Goal: Task Accomplishment & Management: Use online tool/utility

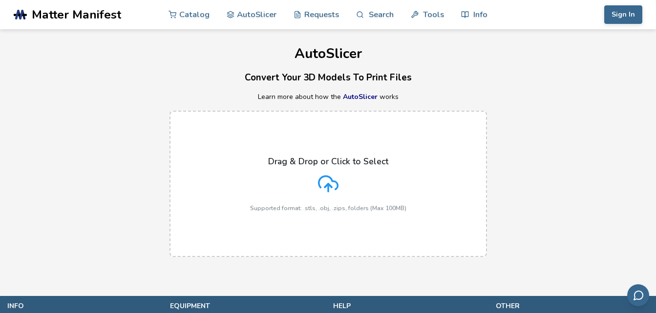
click at [331, 172] on div "Drag & Drop or Click to Select Supported format: .stls, .obj, .zips, folders (M…" at bounding box center [328, 184] width 156 height 55
click at [0, 0] on input "Drag & Drop or Click to Select Supported format: .stls, .obj, .zips, folders (M…" at bounding box center [0, 0] width 0 height 0
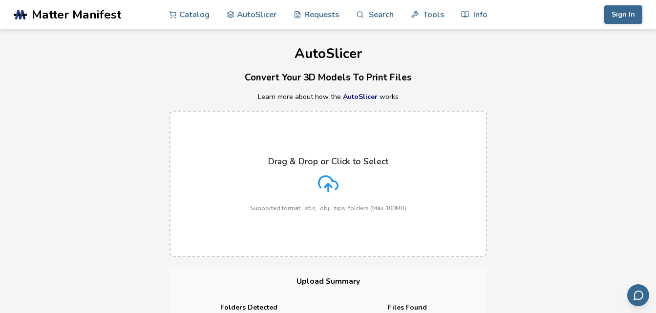
click at [333, 183] on icon at bounding box center [328, 184] width 21 height 21
click at [0, 0] on input "Drag & Drop or Click to Select Supported format: .stls, .obj, .zips, folders (M…" at bounding box center [0, 0] width 0 height 0
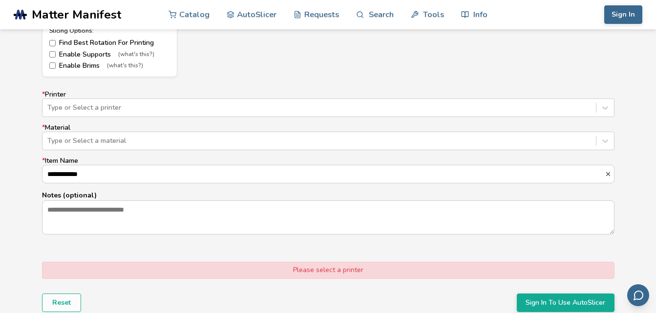
scroll to position [582, 0]
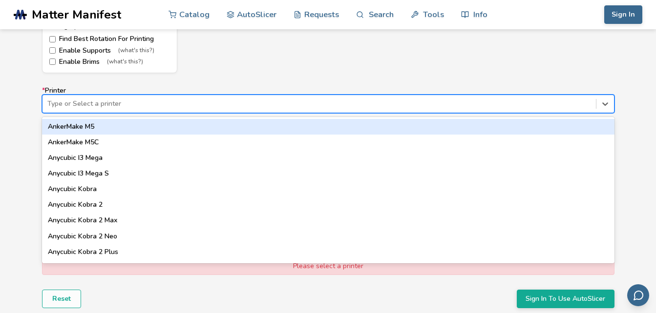
click at [511, 106] on div at bounding box center [318, 104] width 543 height 10
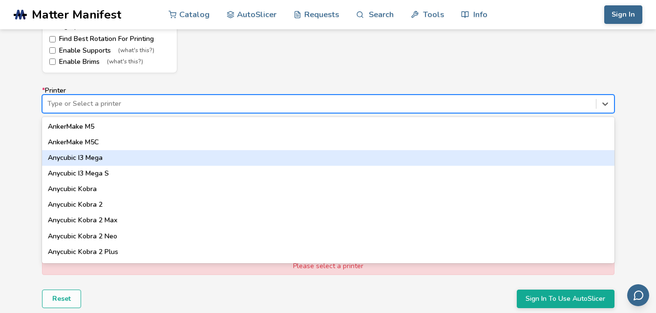
click at [134, 158] on div "Anycubic I3 Mega" at bounding box center [328, 158] width 572 height 16
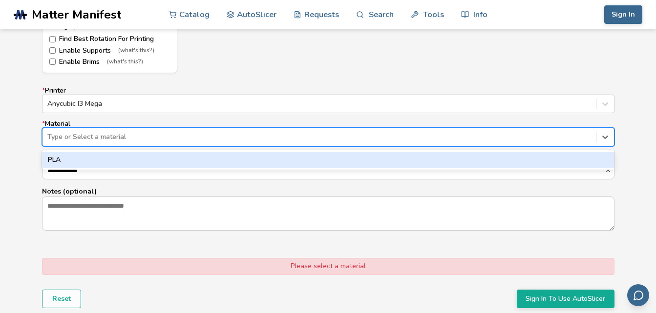
click at [137, 133] on div at bounding box center [318, 137] width 543 height 10
click at [137, 162] on div "PLA" at bounding box center [328, 160] width 572 height 16
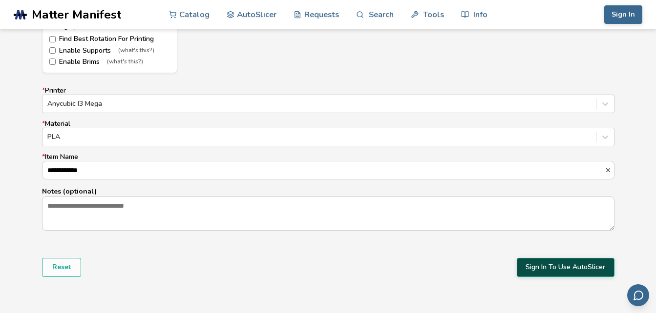
click at [543, 268] on button "Sign In To Use AutoSlicer" at bounding box center [565, 267] width 98 height 19
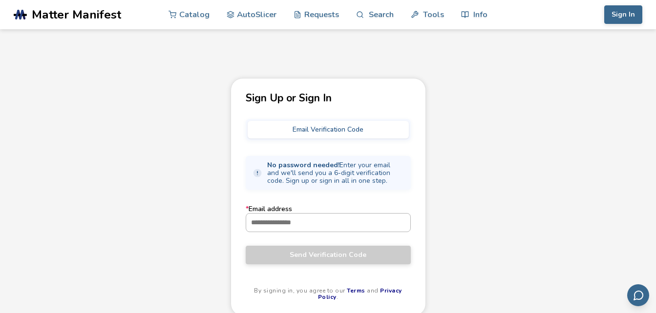
click at [340, 223] on input "* Email address" at bounding box center [328, 223] width 164 height 18
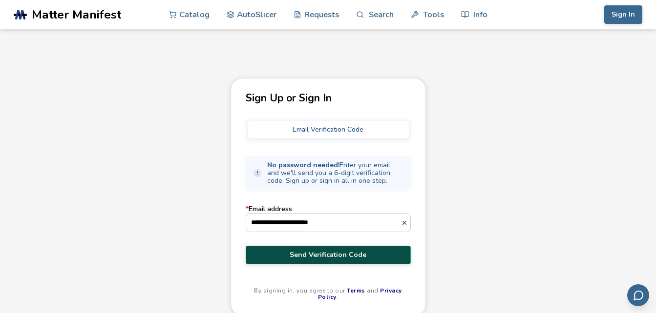
type input "**********"
click at [332, 256] on span "Send Verification Code" at bounding box center [328, 255] width 150 height 8
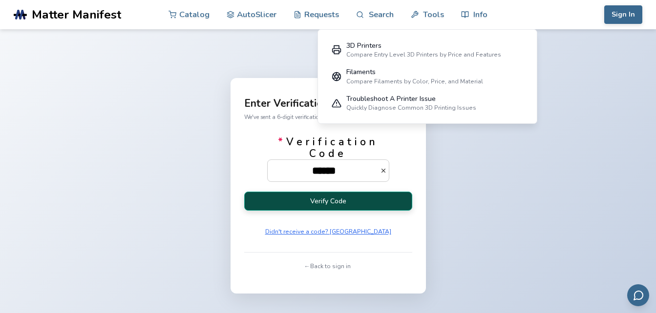
type input "******"
click at [317, 204] on button "Verify Code" at bounding box center [328, 201] width 168 height 19
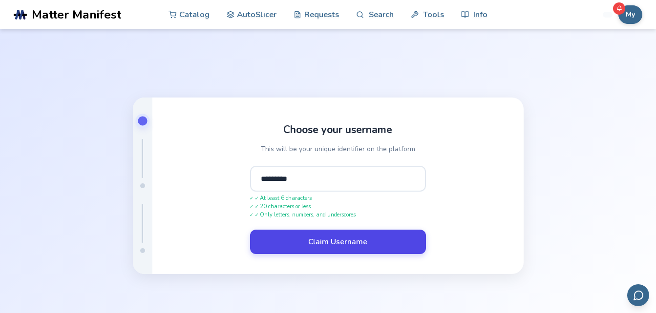
type input "*********"
click at [322, 239] on button "Claim Username" at bounding box center [338, 242] width 176 height 24
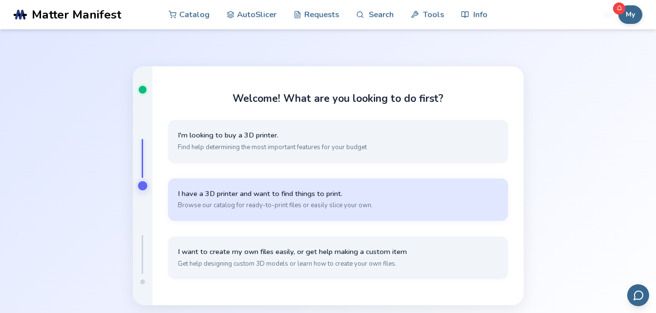
click at [324, 202] on span "Browse our catalog for ready-to-print files or easily slice your own." at bounding box center [338, 205] width 320 height 9
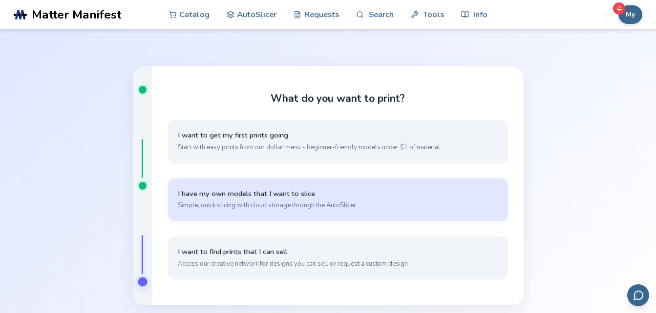
click at [283, 200] on button "I have my own models that I want to slice Simple, quick slicing with cloud stor…" at bounding box center [338, 200] width 340 height 42
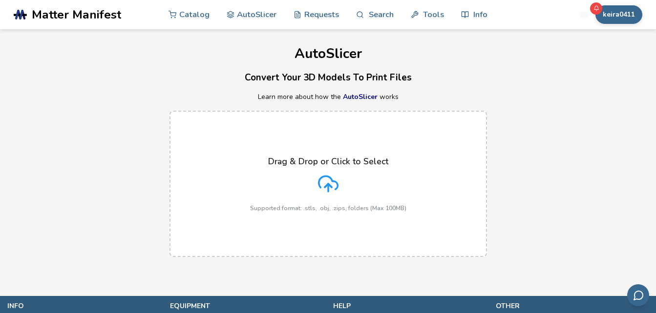
click at [325, 173] on div "Drag & Drop or Click to Select Supported format: .stls, .obj, .zips, folders (M…" at bounding box center [328, 184] width 156 height 55
click at [0, 0] on input "Drag & Drop or Click to Select Supported format: .stls, .obj, .zips, folders (M…" at bounding box center [0, 0] width 0 height 0
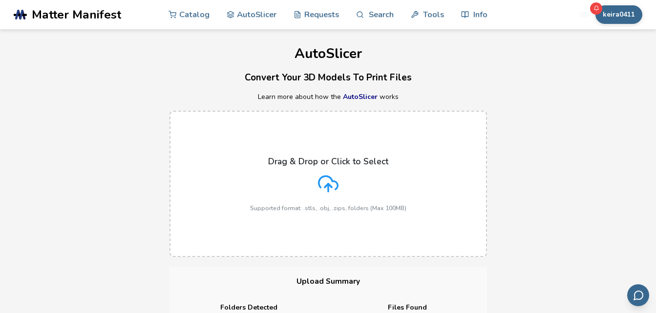
click at [551, 223] on div "Drag & Drop or Click to Select Supported format: .stls, .obj, .zips, folders (M…" at bounding box center [328, 184] width 656 height 166
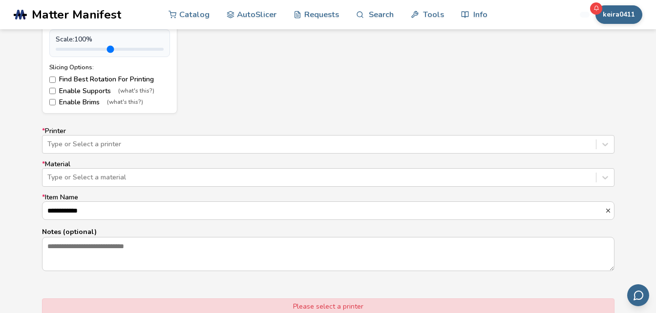
scroll to position [549, 0]
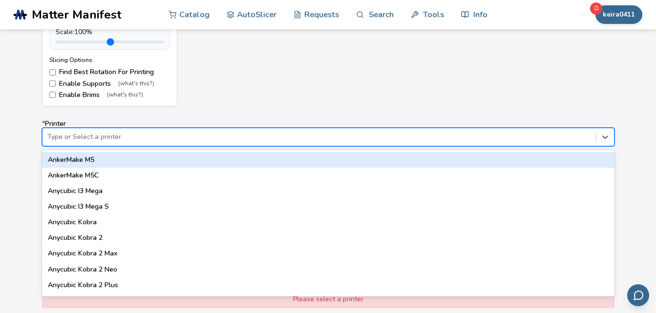
click at [569, 139] on div at bounding box center [318, 137] width 543 height 10
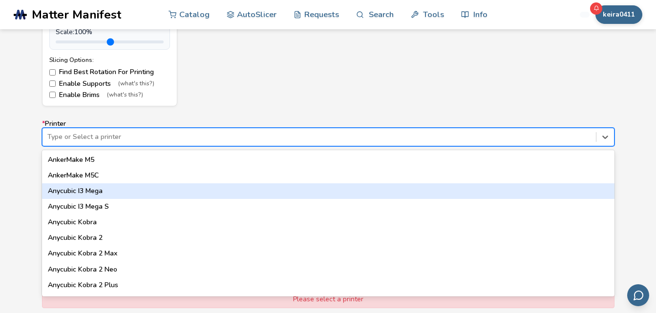
click at [82, 189] on div "Anycubic I3 Mega" at bounding box center [328, 192] width 572 height 16
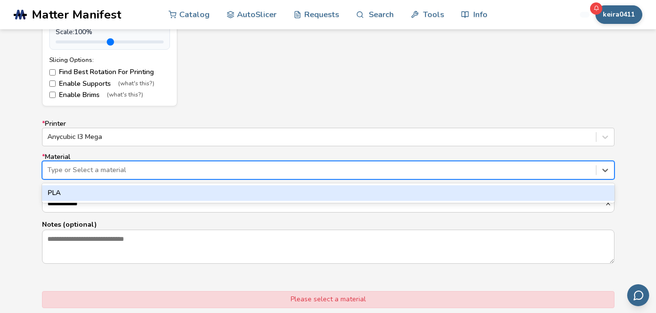
click at [91, 167] on div at bounding box center [318, 170] width 543 height 10
click at [88, 195] on div "PLA" at bounding box center [328, 193] width 572 height 16
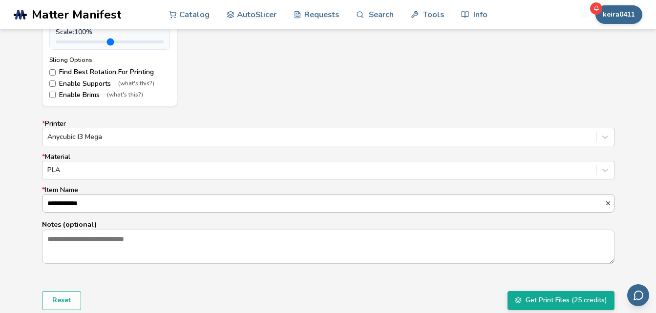
click at [324, 207] on input "**********" at bounding box center [323, 204] width 562 height 18
type input "*"
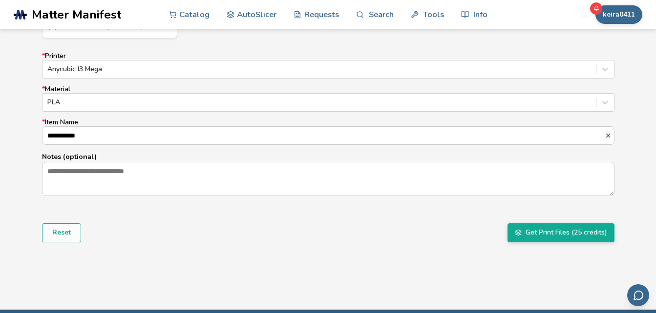
scroll to position [618, 0]
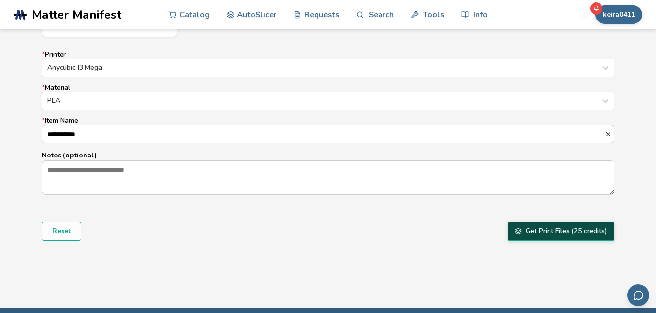
type input "**********"
click at [540, 236] on button "Get Print Files (25 credits)" at bounding box center [560, 231] width 107 height 19
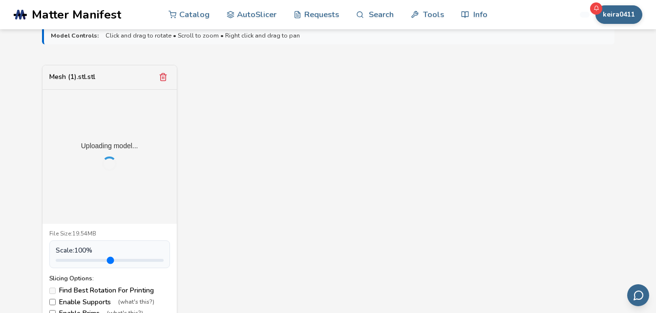
scroll to position [320, 0]
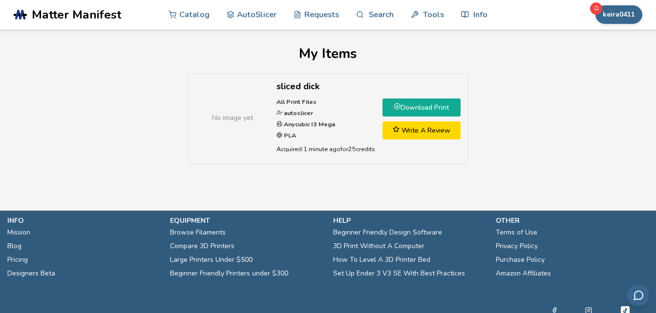
click at [411, 106] on link "Download Print" at bounding box center [421, 108] width 78 height 18
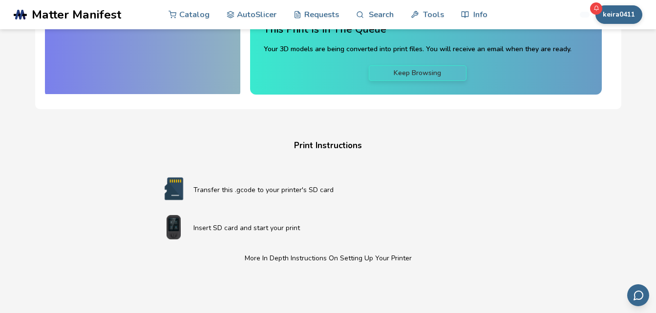
scroll to position [122, 0]
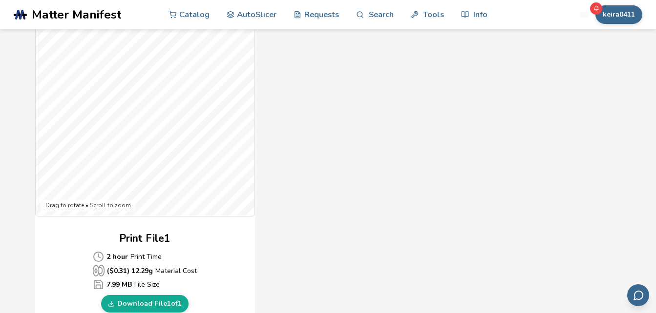
scroll to position [283, 0]
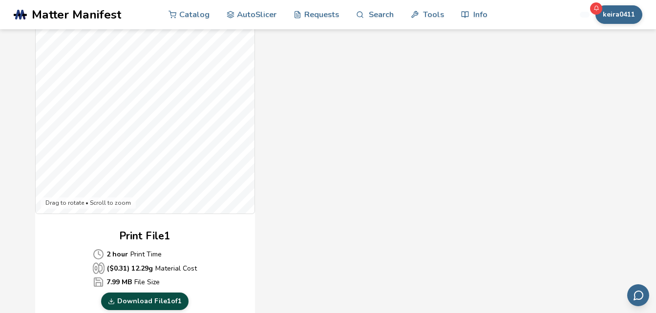
click at [168, 305] on link "Download File 1 of 1" at bounding box center [144, 302] width 87 height 18
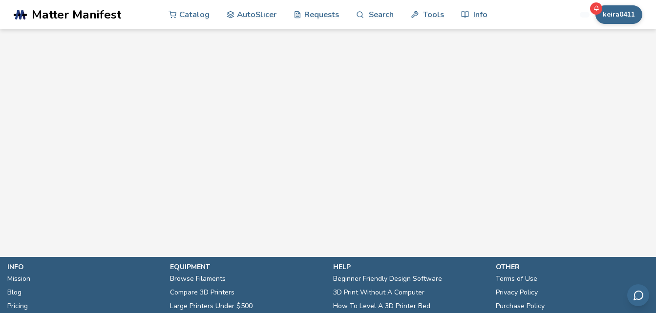
scroll to position [848, 0]
